Goal: Information Seeking & Learning: Learn about a topic

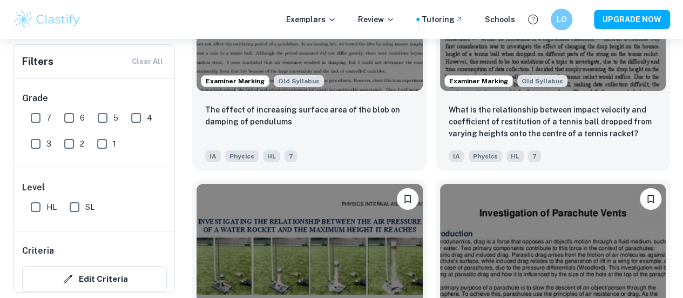
scroll to position [1767, 0]
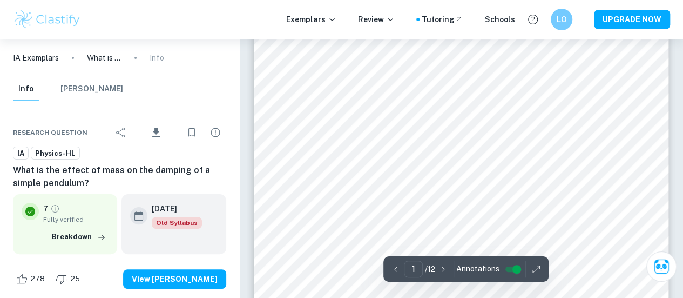
scroll to position [33, 0]
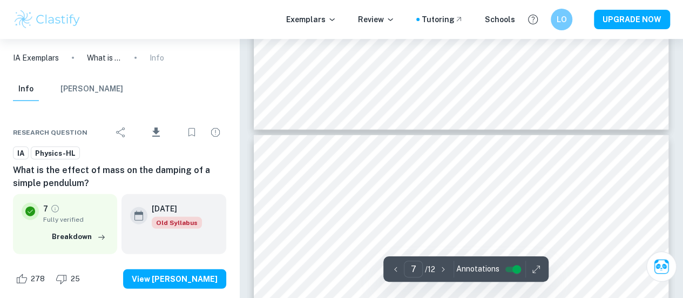
type input "6"
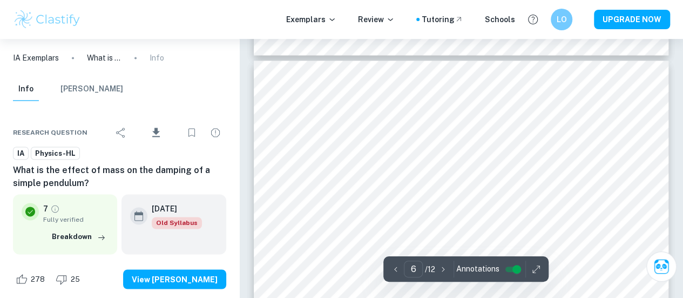
scroll to position [2809, 0]
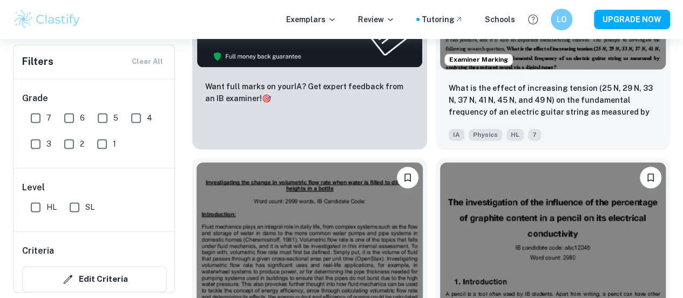
scroll to position [881, 0]
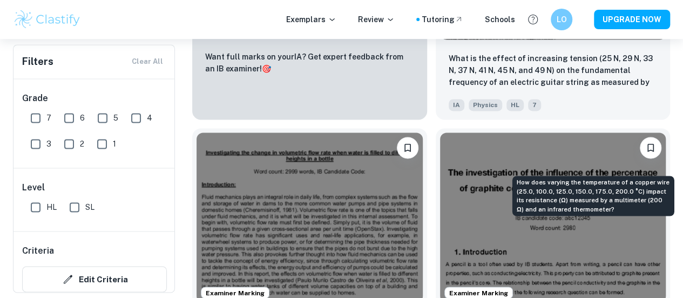
scroll to position [767, 0]
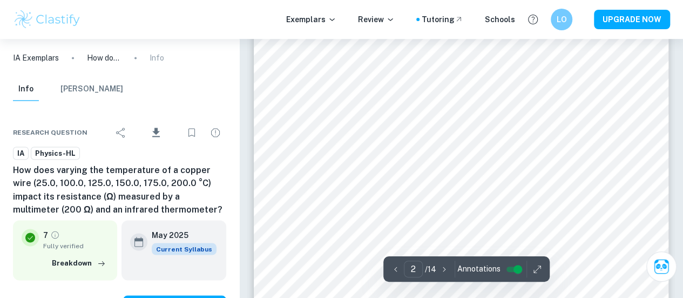
scroll to position [830, 0]
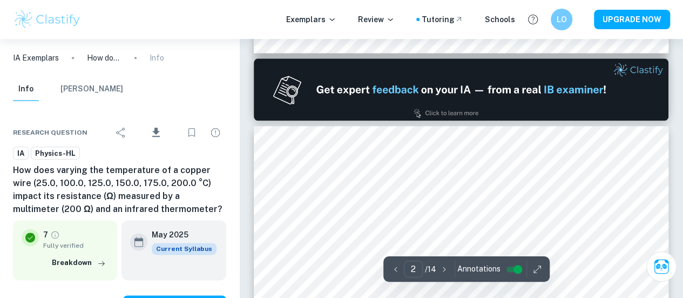
type input "1"
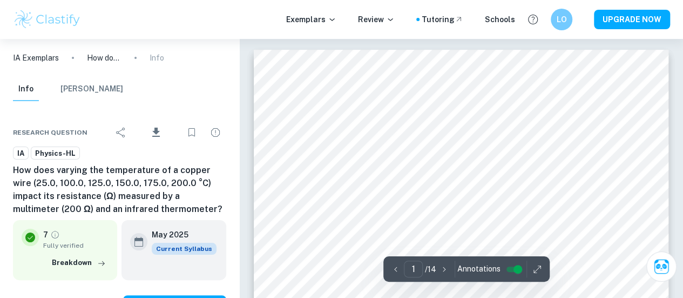
scroll to position [18, 0]
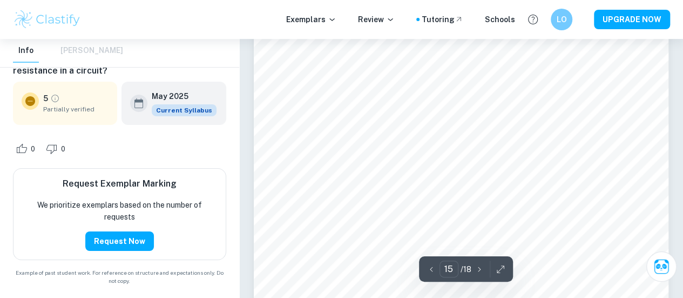
scroll to position [7983, 0]
type input "18"
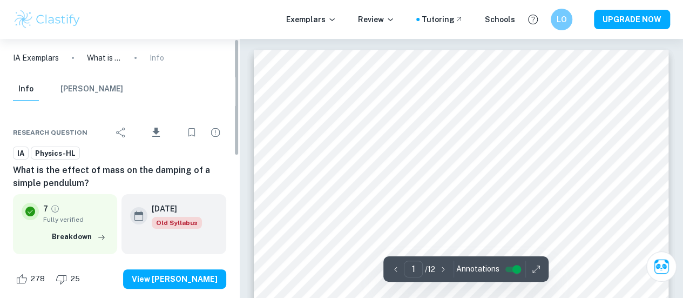
click at [42, 20] on img at bounding box center [47, 20] width 69 height 22
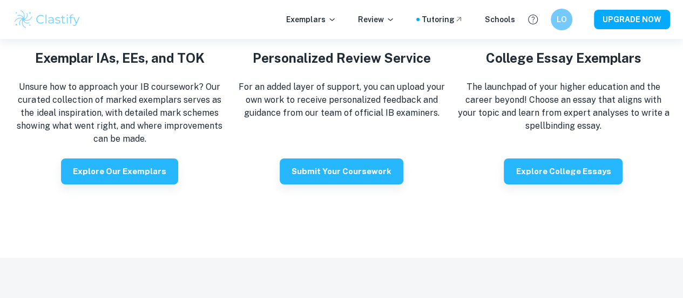
scroll to position [1913, 0]
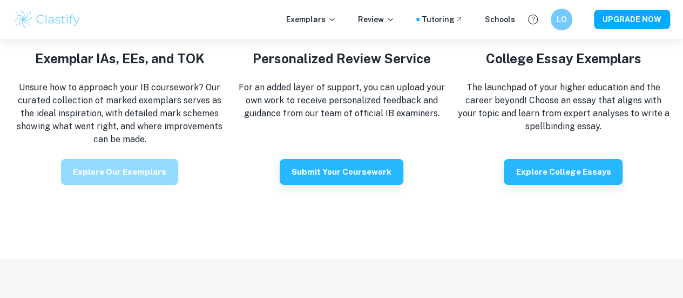
click at [136, 181] on button "Explore our exemplars" at bounding box center [119, 172] width 117 height 26
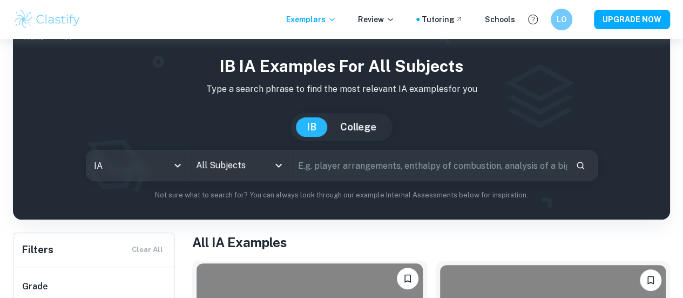
scroll to position [19, 0]
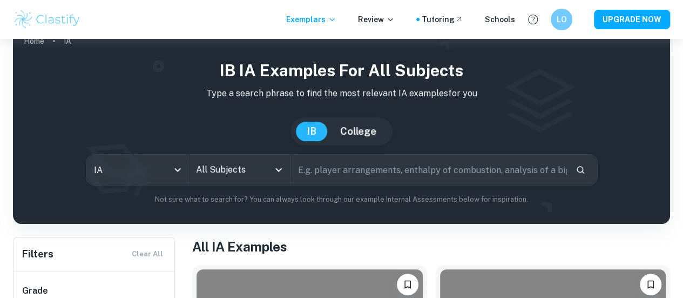
click at [243, 180] on input "All Subjects" at bounding box center [231, 169] width 76 height 21
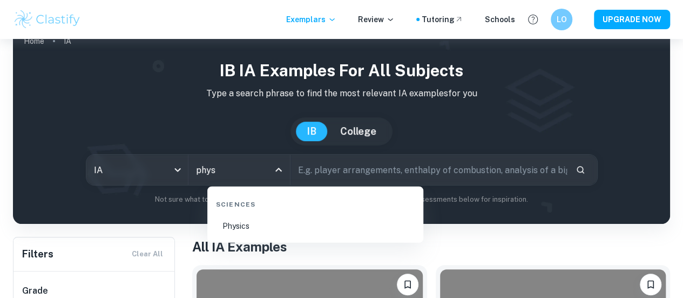
type input "physi"
click at [225, 220] on li "Physics" at bounding box center [315, 225] width 207 height 25
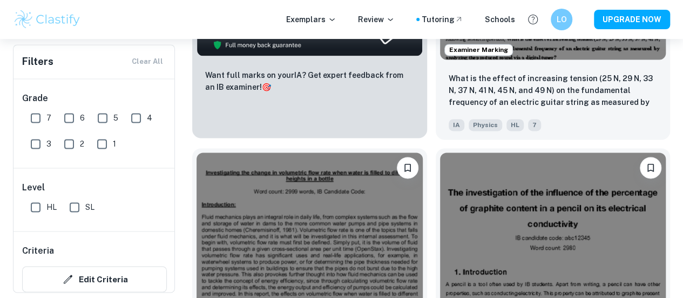
scroll to position [747, 0]
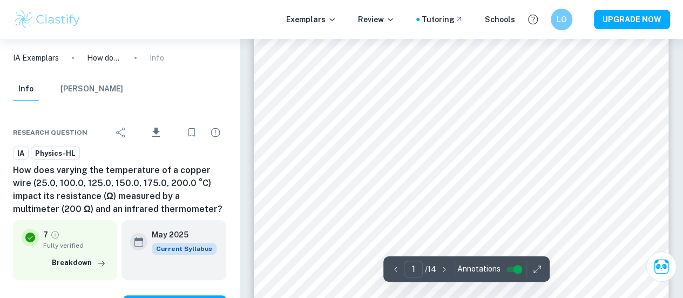
scroll to position [21, 0]
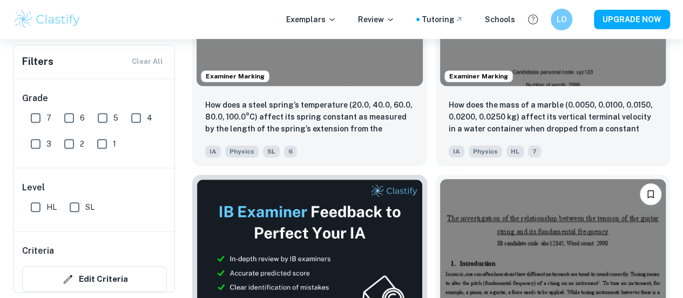
scroll to position [458, 0]
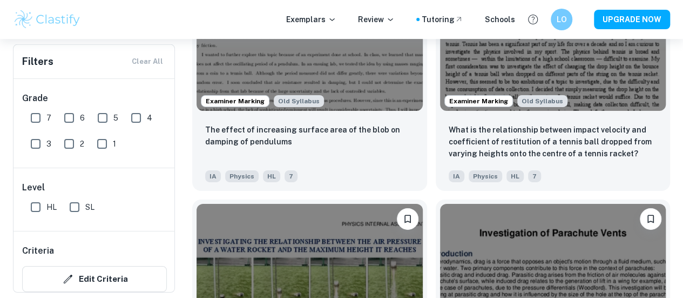
scroll to position [1744, 0]
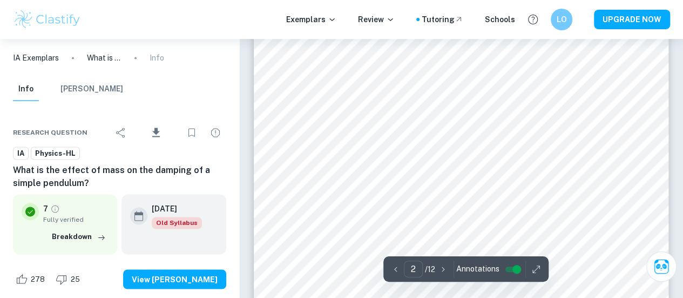
scroll to position [789, 0]
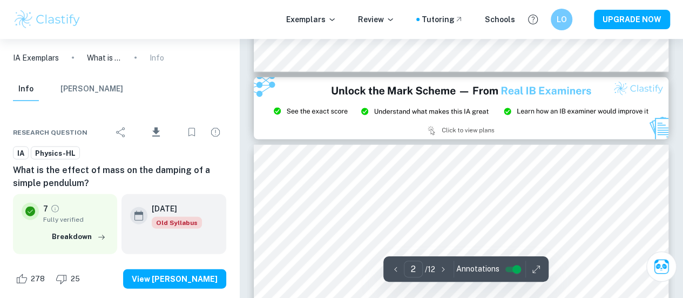
type input "3"
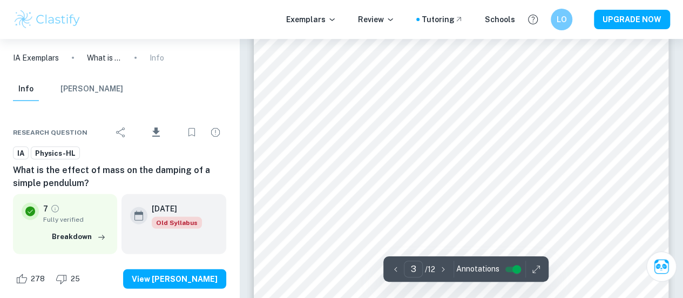
scroll to position [1298, 0]
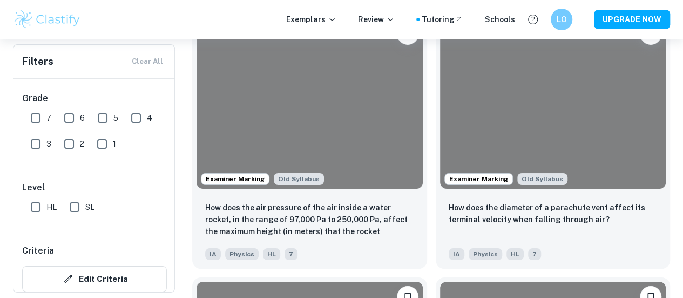
scroll to position [1967, 0]
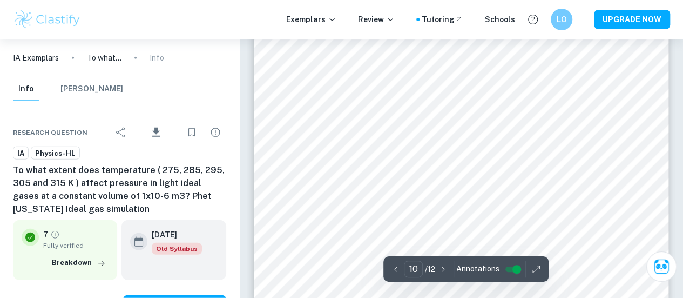
scroll to position [5378, 0]
type input "1"
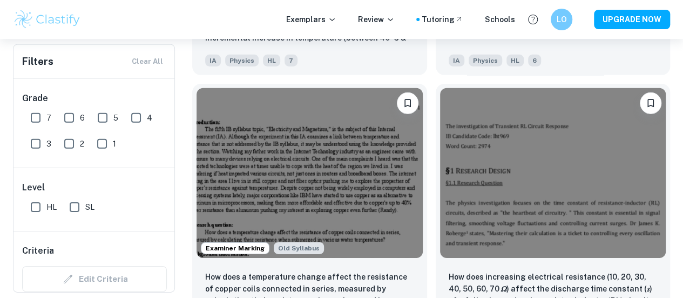
scroll to position [1599, 0]
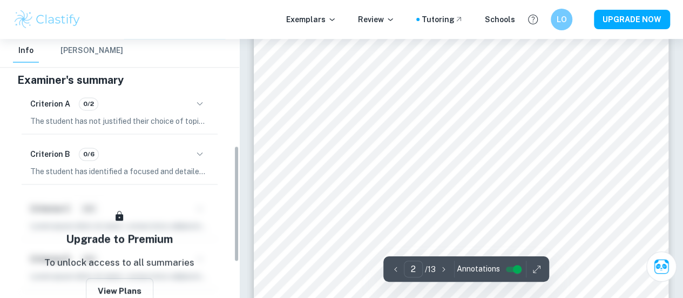
scroll to position [236, 0]
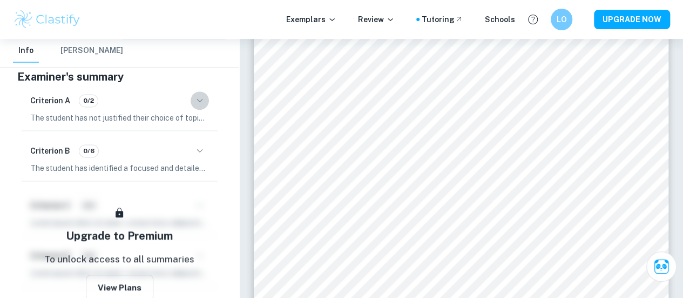
click at [199, 98] on icon "button" at bounding box center [199, 100] width 13 height 13
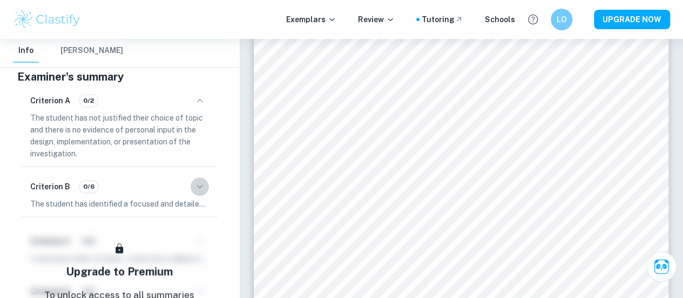
click at [200, 184] on icon "button" at bounding box center [199, 186] width 13 height 13
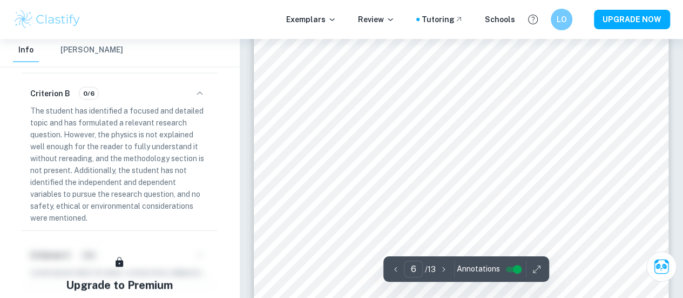
scroll to position [3196, 0]
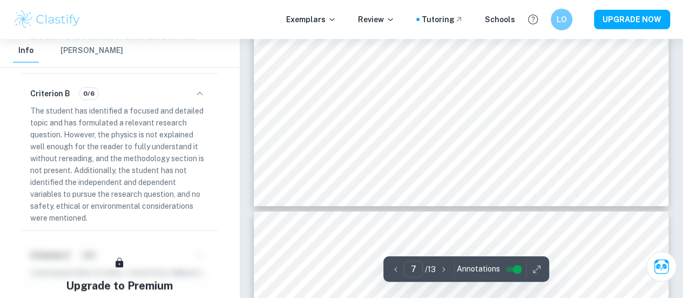
type input "8"
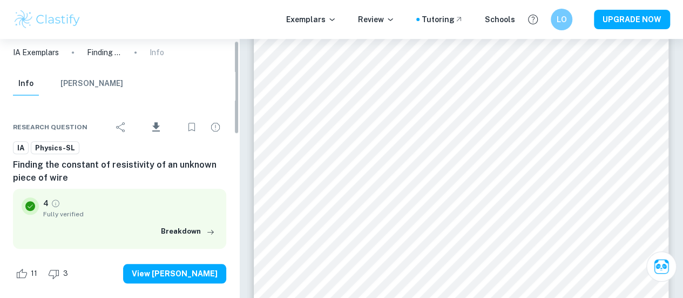
scroll to position [0, 0]
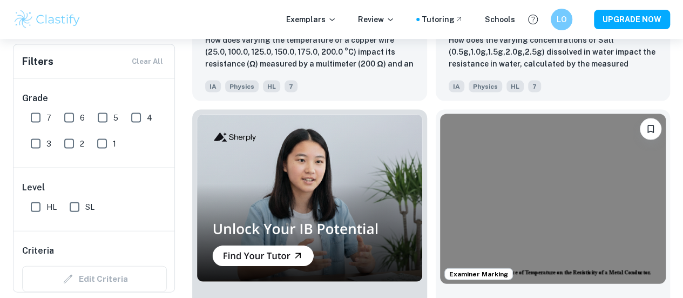
scroll to position [3149, 0]
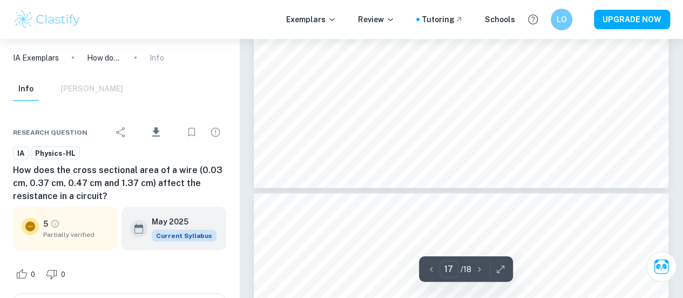
scroll to position [9366, 0]
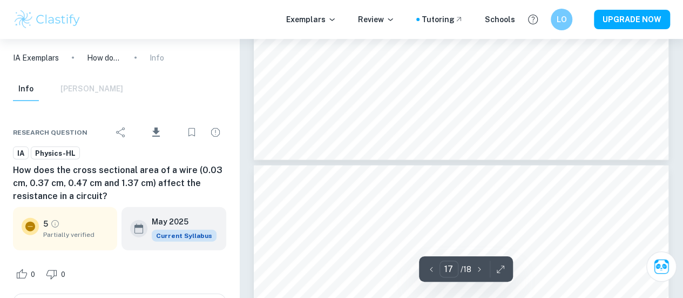
type input "18"
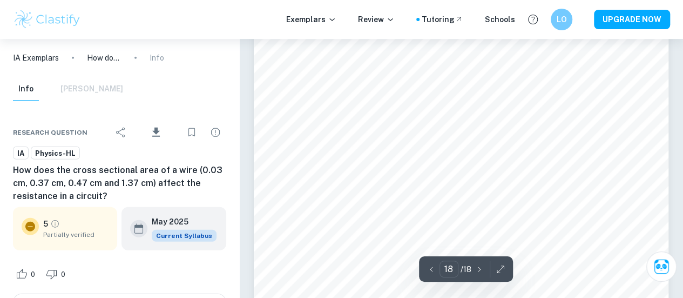
scroll to position [9514, 0]
